Goal: Find specific page/section: Find specific page/section

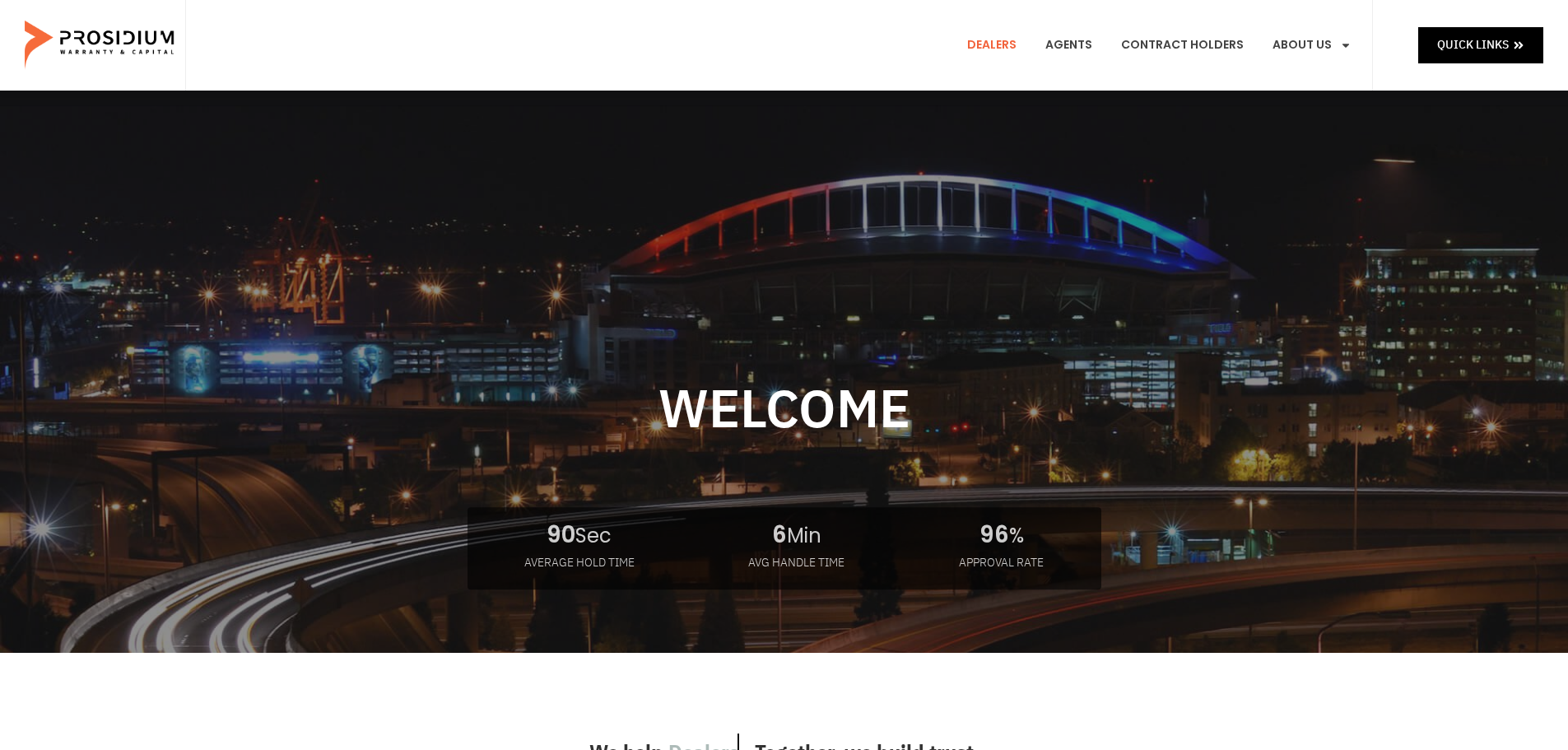
click at [1004, 41] on link "Dealers" at bounding box center [991, 45] width 74 height 61
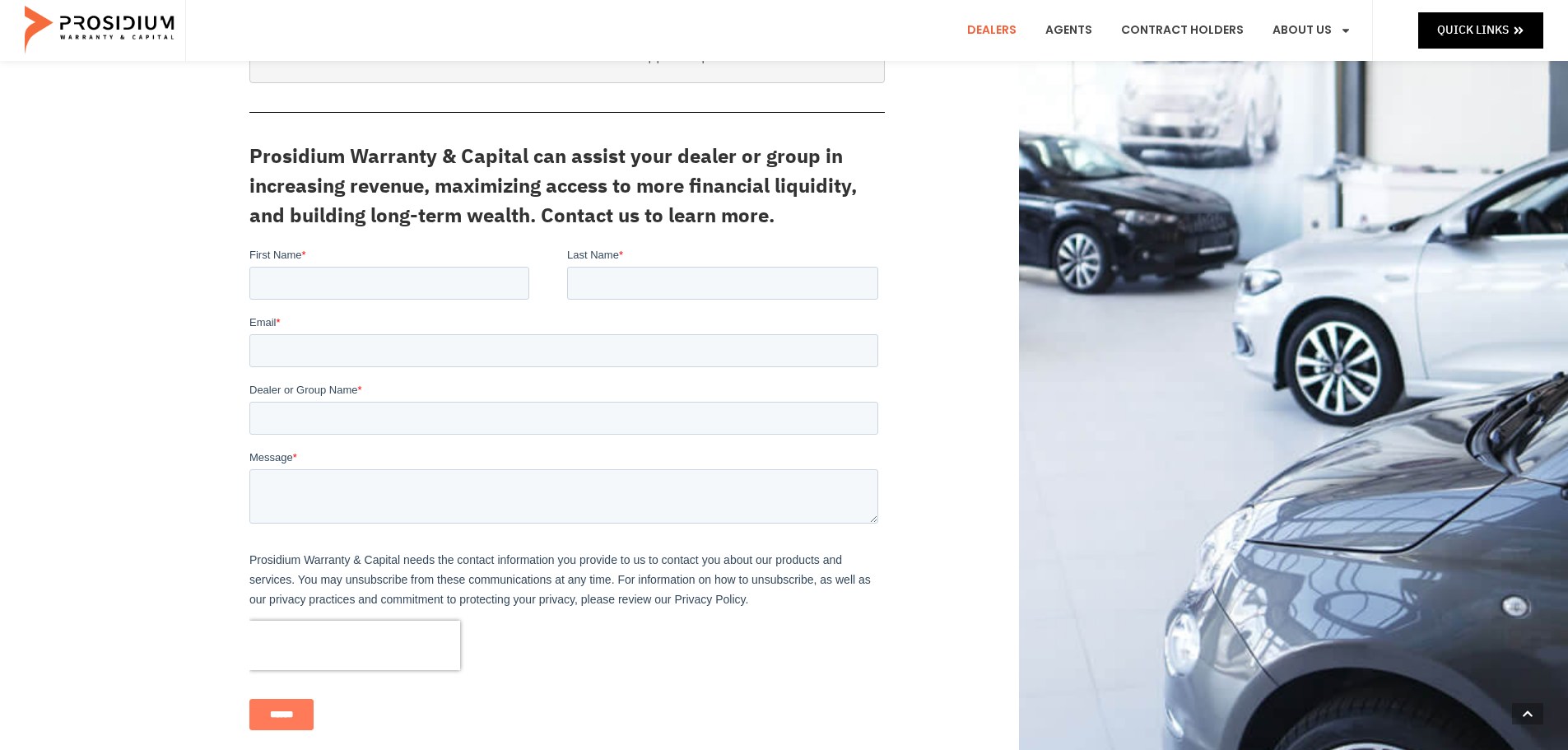
scroll to position [411, 0]
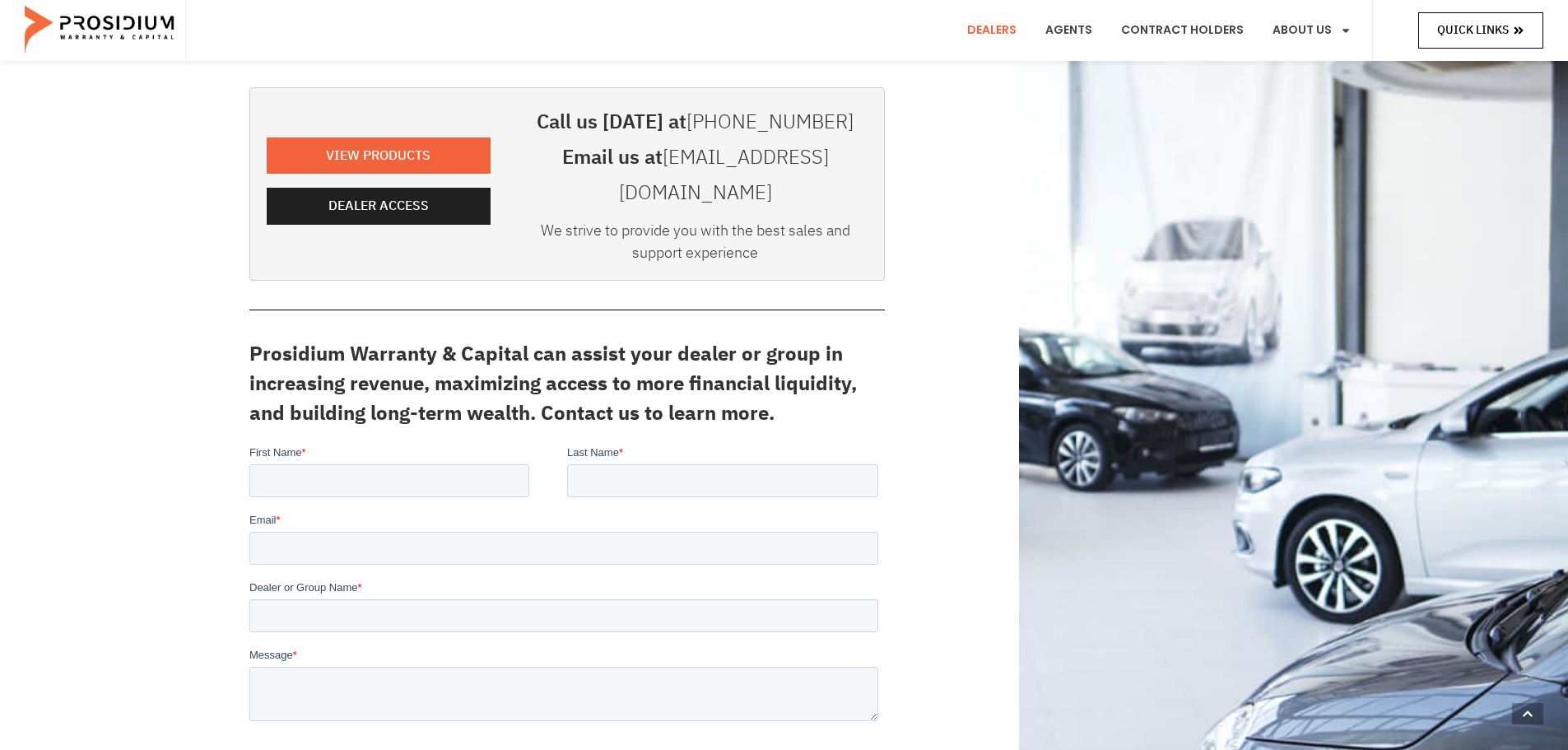
click at [1492, 30] on span "Quick Links" at bounding box center [1473, 29] width 71 height 21
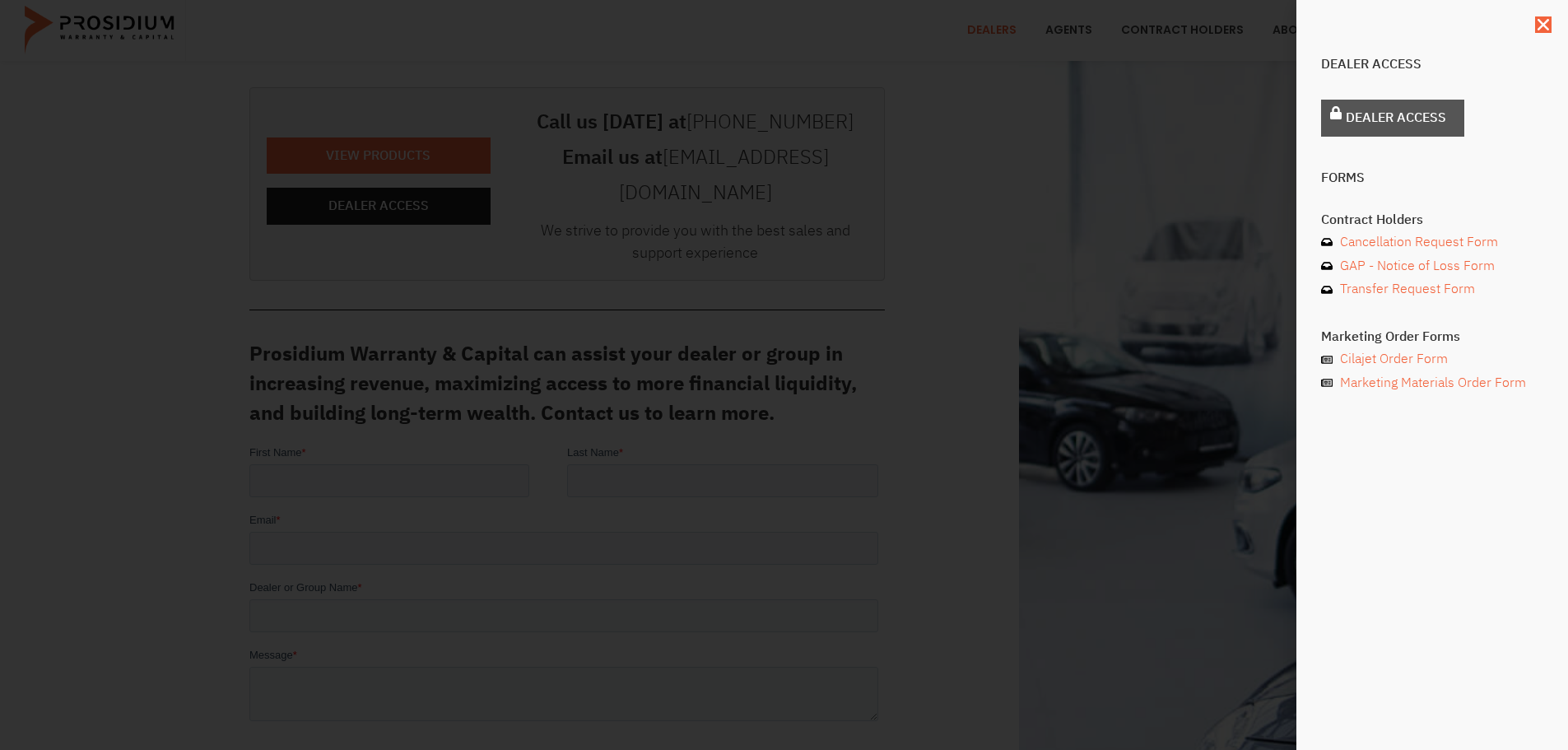
click at [1391, 117] on span "Dealer Access" at bounding box center [1396, 118] width 101 height 24
